Goal: Transaction & Acquisition: Purchase product/service

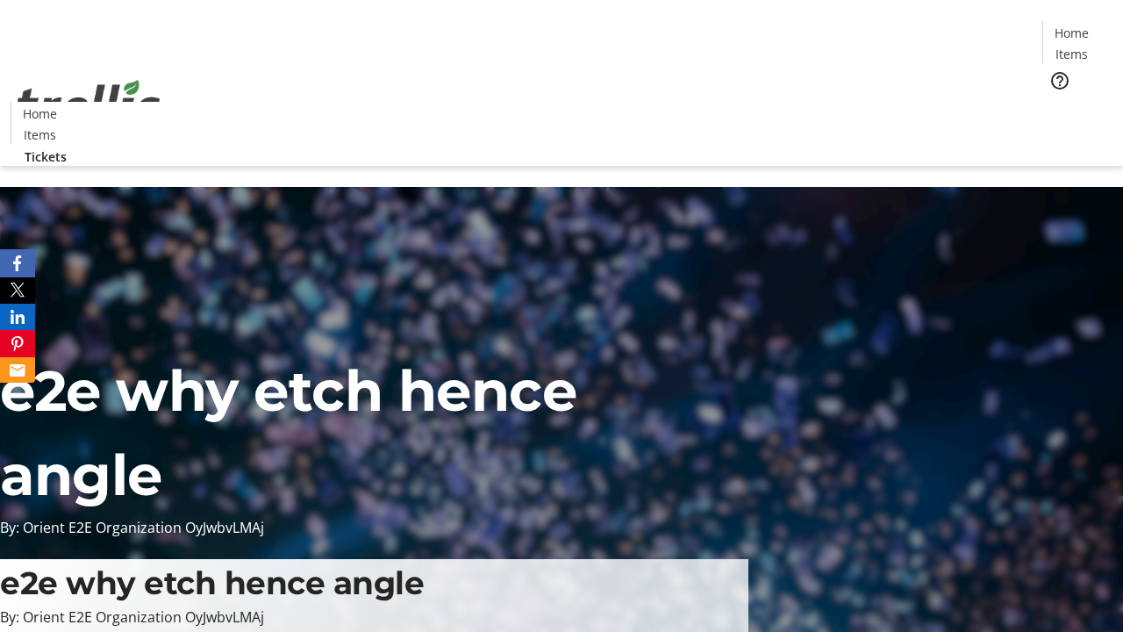
click at [1056, 102] on span "Tickets" at bounding box center [1077, 111] width 42 height 18
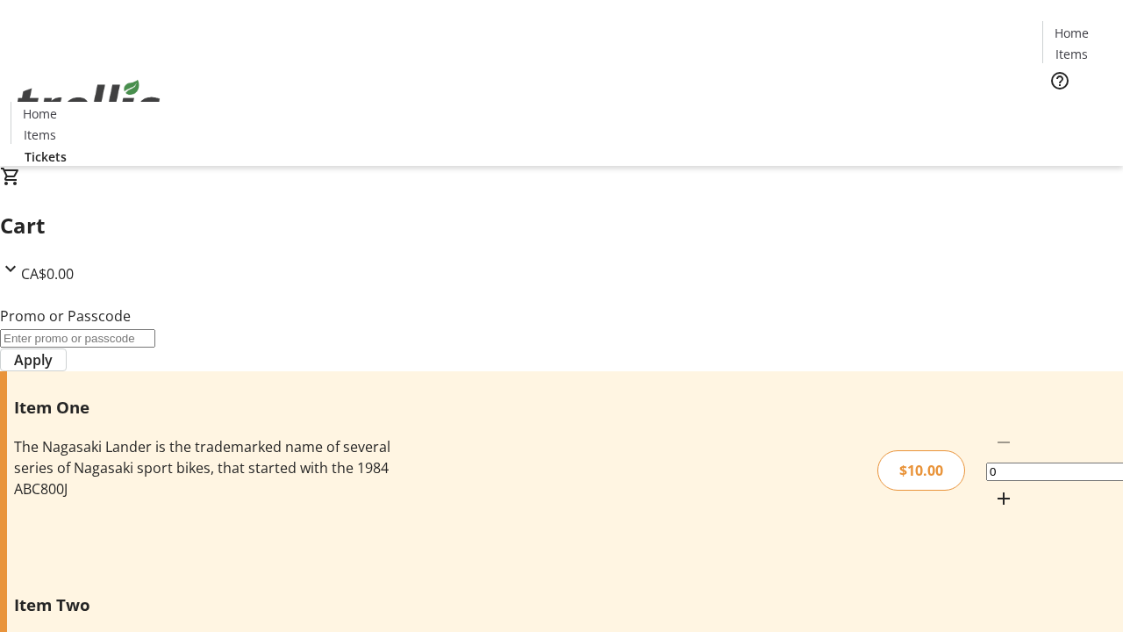
click at [993, 488] on mat-icon "Increment by one" at bounding box center [1003, 498] width 21 height 21
type input "1"
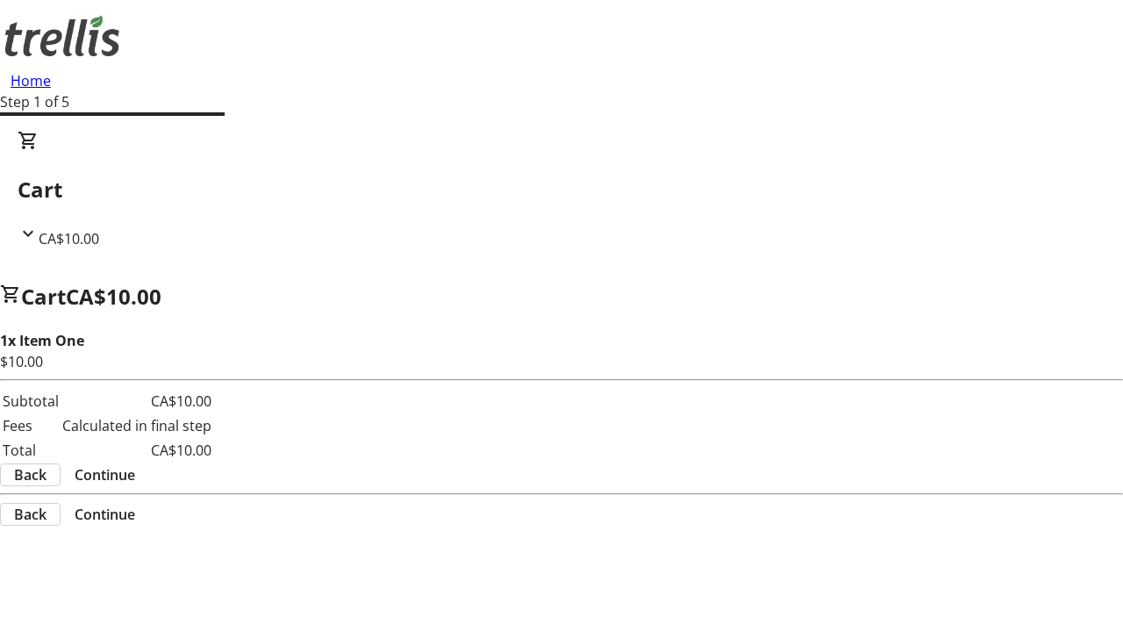
click at [135, 464] on span "Continue" at bounding box center [105, 474] width 61 height 21
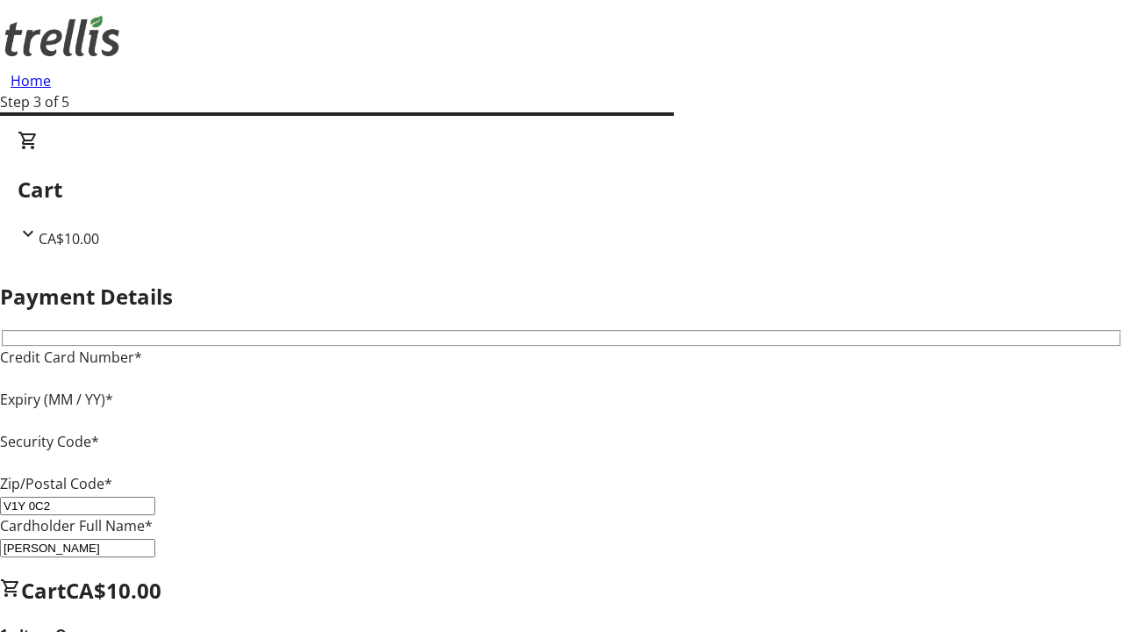
type input "V1Y 0C2"
